Goal: Task Accomplishment & Management: Manage account settings

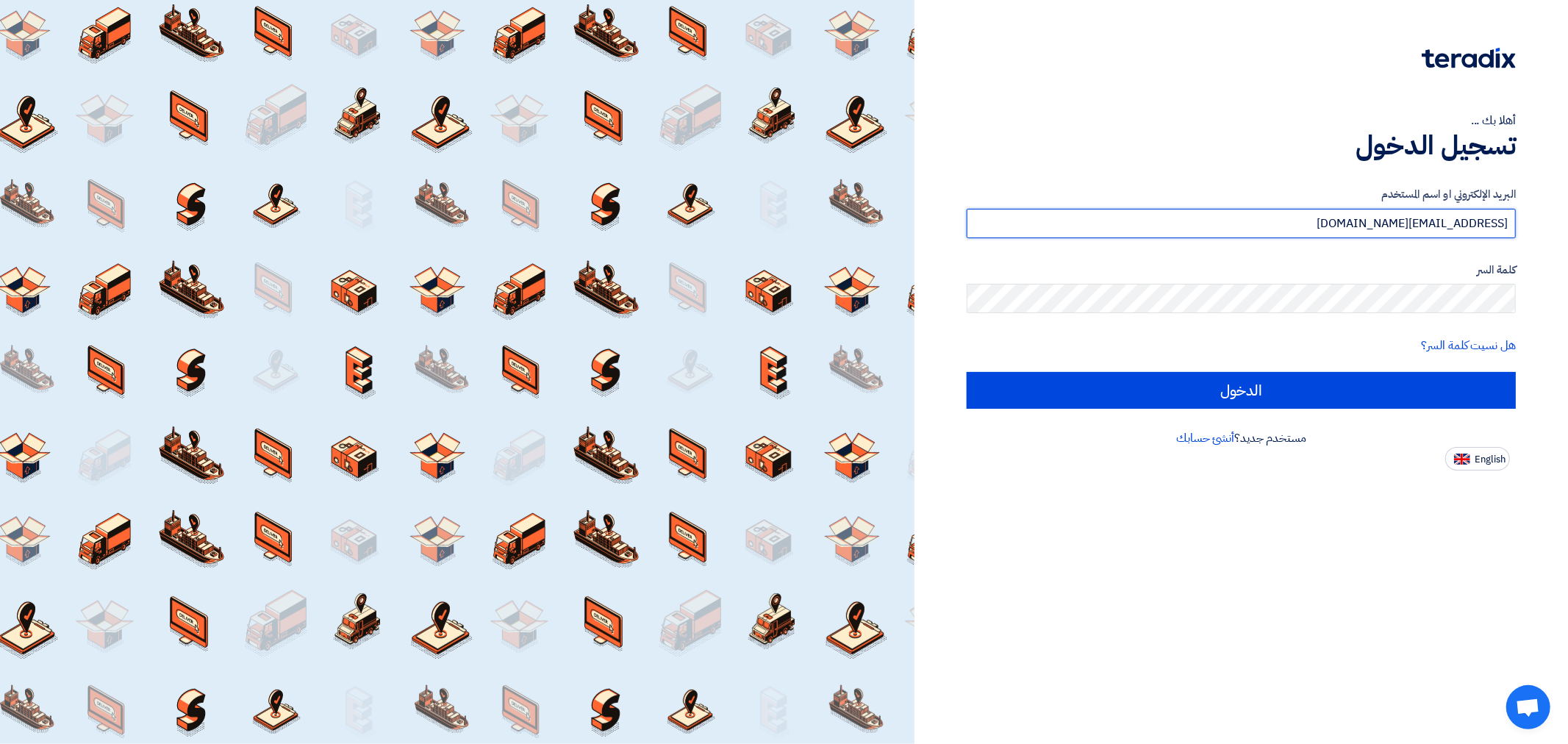
drag, startPoint x: 1354, startPoint y: 224, endPoint x: 1567, endPoint y: 233, distance: 213.2
click at [1567, 233] on div "أهلا بك ... تسجيل الدخول البريد الإلكتروني او اسم المستخدم [EMAIL_ADDRESS][DOMA…" at bounding box center [1241, 372] width 654 height 744
type input "a"
click at [1270, 228] on input "text" at bounding box center [1242, 223] width 549 height 29
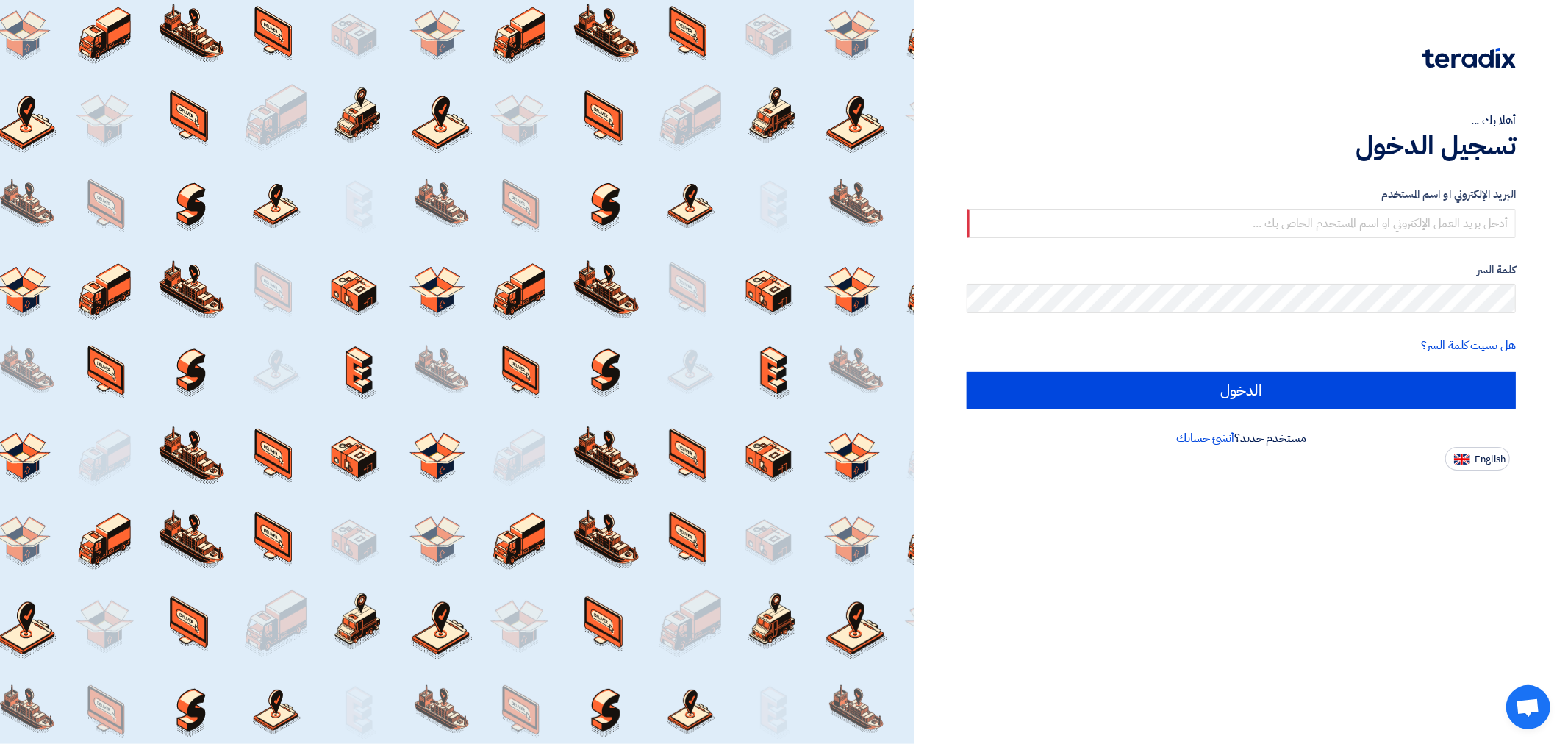
click at [1283, 165] on div "البريد الإلكتروني او اسم المستخدم كلمة السر هل نسيت كلمة السر؟ الدخول" at bounding box center [1242, 297] width 549 height 264
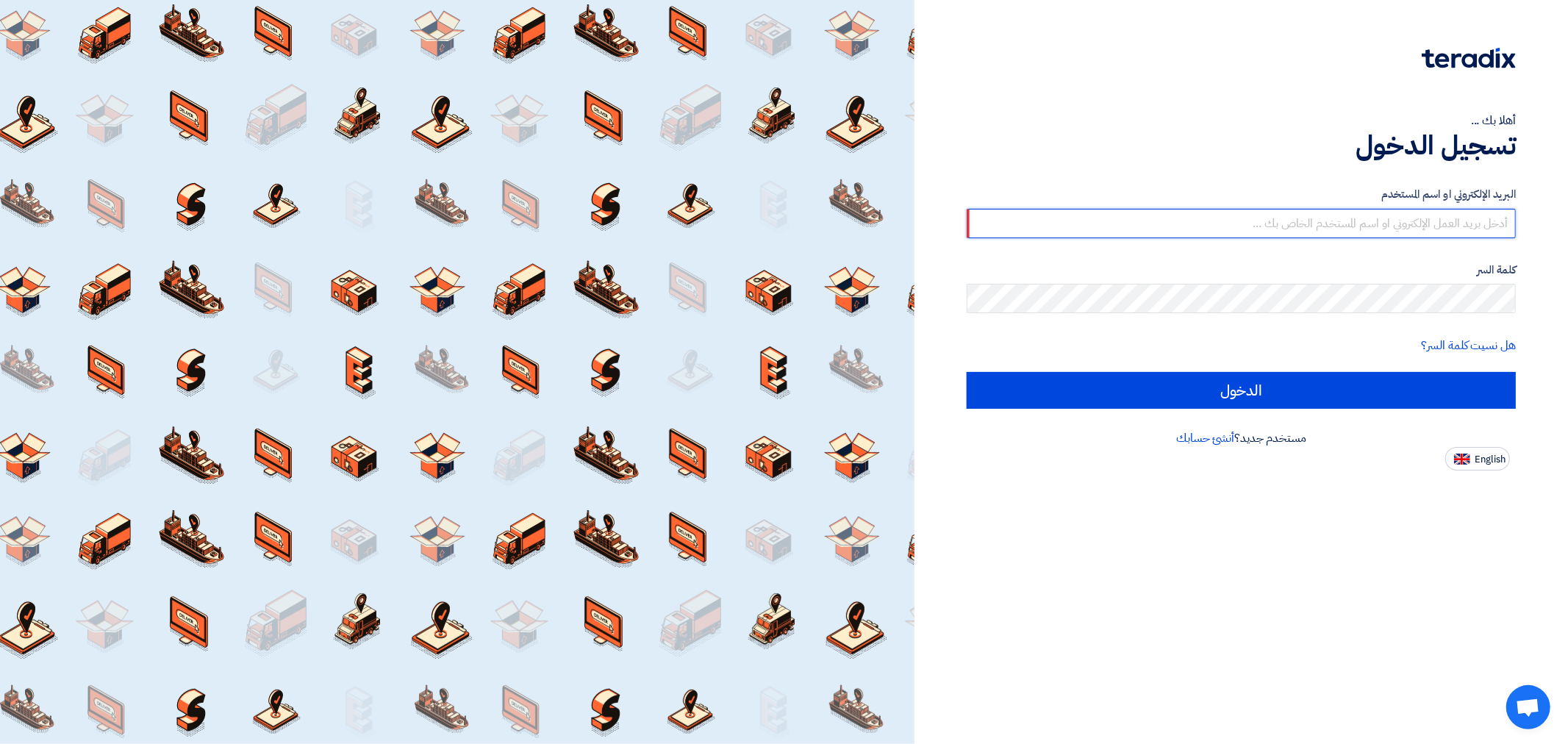
click at [1429, 226] on input "text" at bounding box center [1242, 223] width 549 height 29
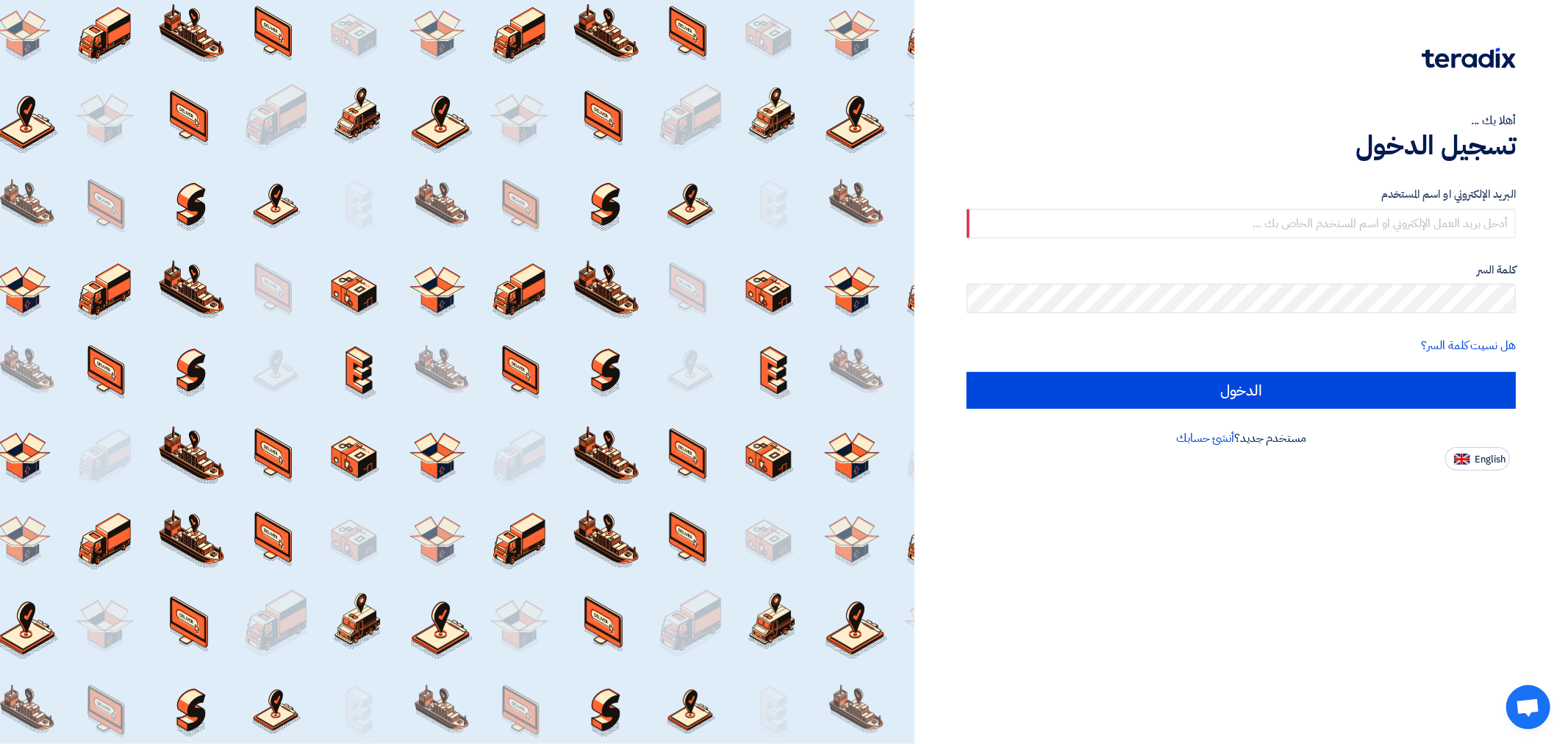
click at [1248, 660] on div "أهلا بك ... تسجيل الدخول البريد الإلكتروني او اسم المستخدم كلمة السر هل نسيت كل…" at bounding box center [1241, 372] width 654 height 744
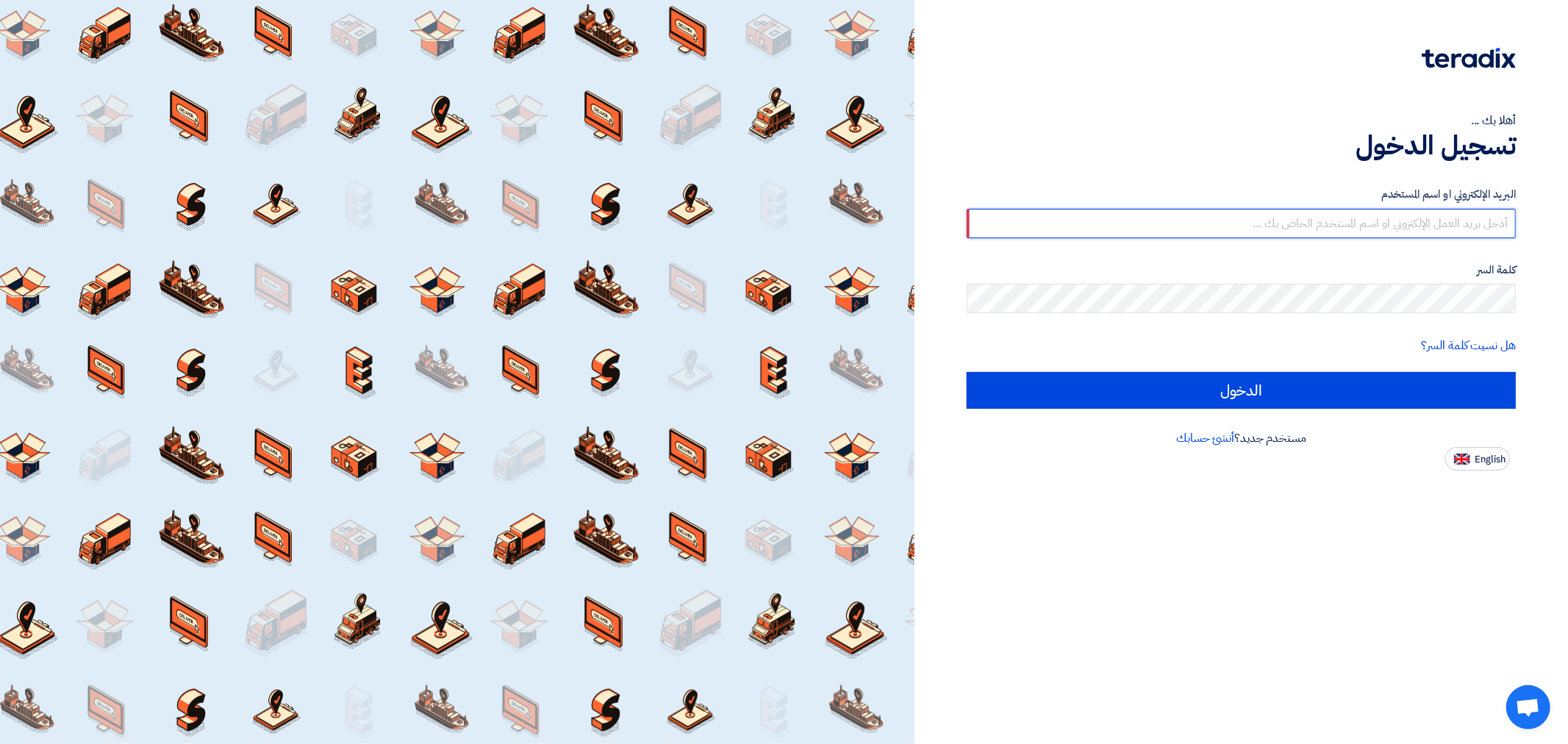
click at [1000, 216] on input "text" at bounding box center [1242, 223] width 549 height 29
